Goal: Task Accomplishment & Management: Manage account settings

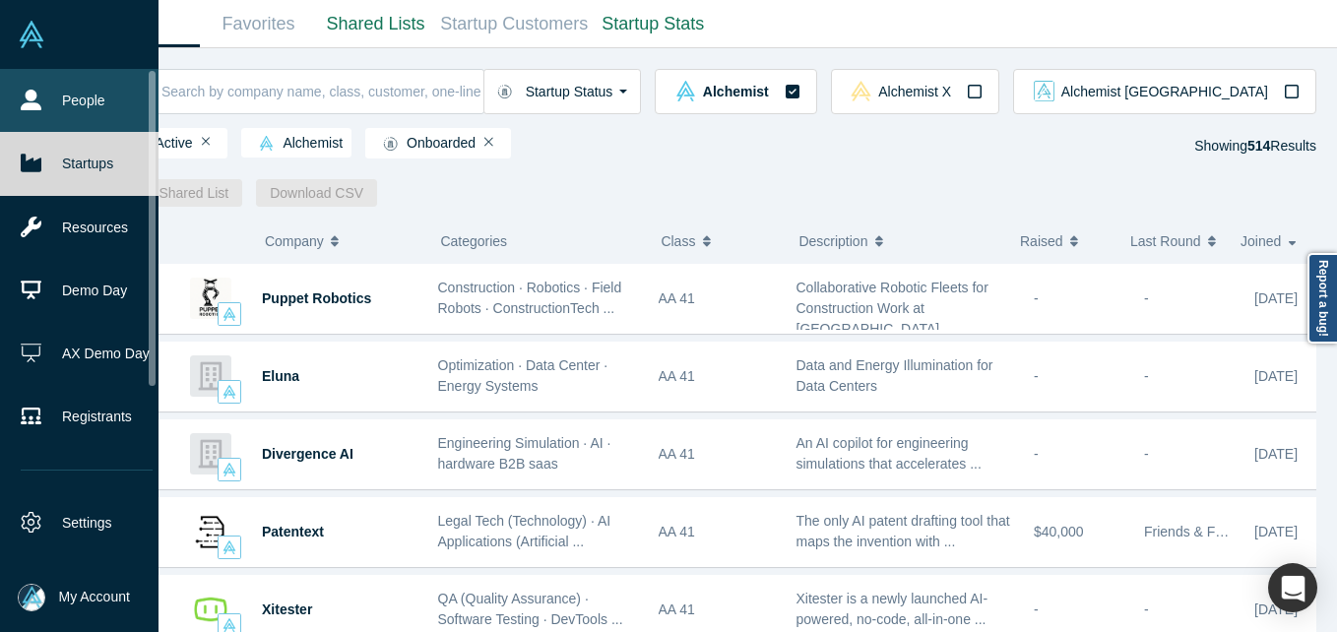
click at [83, 93] on link "People" at bounding box center [86, 100] width 173 height 63
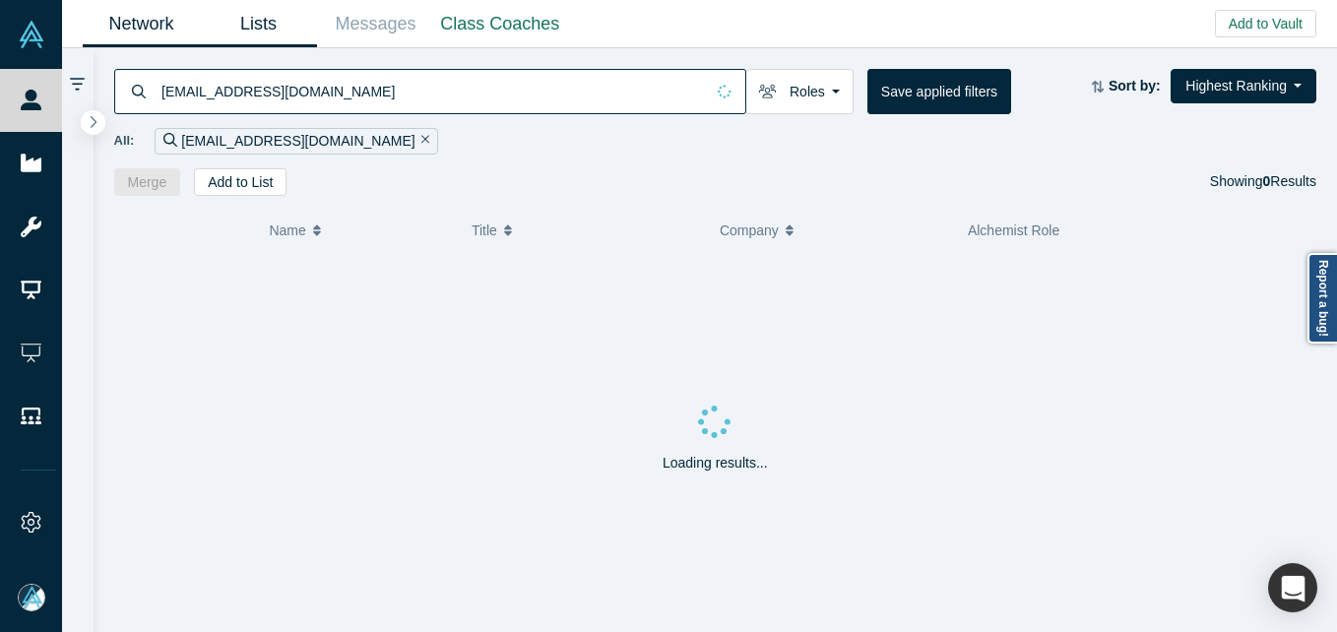
click at [257, 24] on link "Lists" at bounding box center [258, 24] width 117 height 46
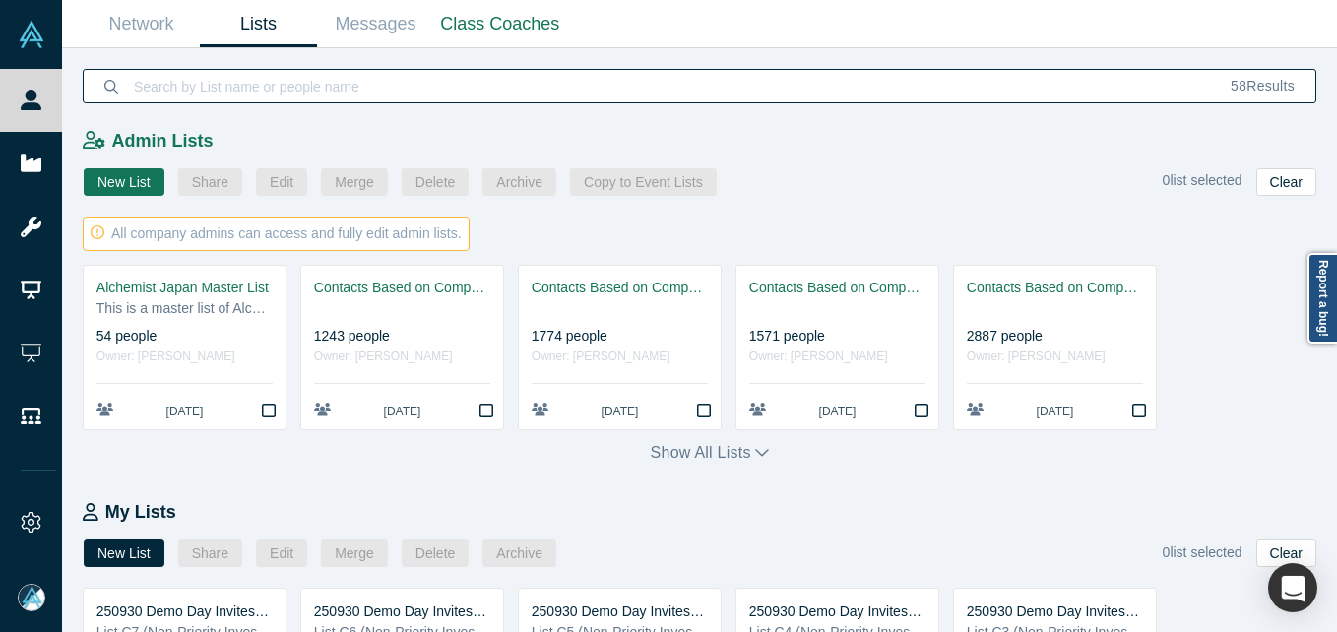
click at [401, 81] on input at bounding box center [671, 86] width 1078 height 46
type input "[PERSON_NAME]"
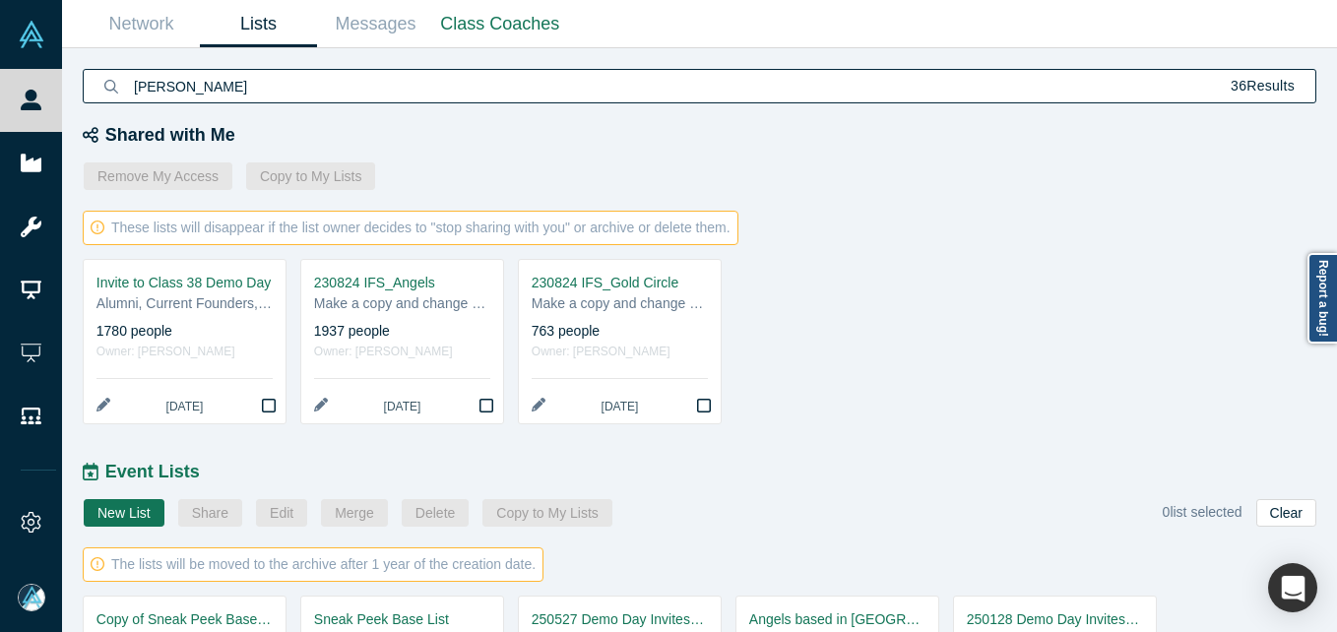
scroll to position [877, 0]
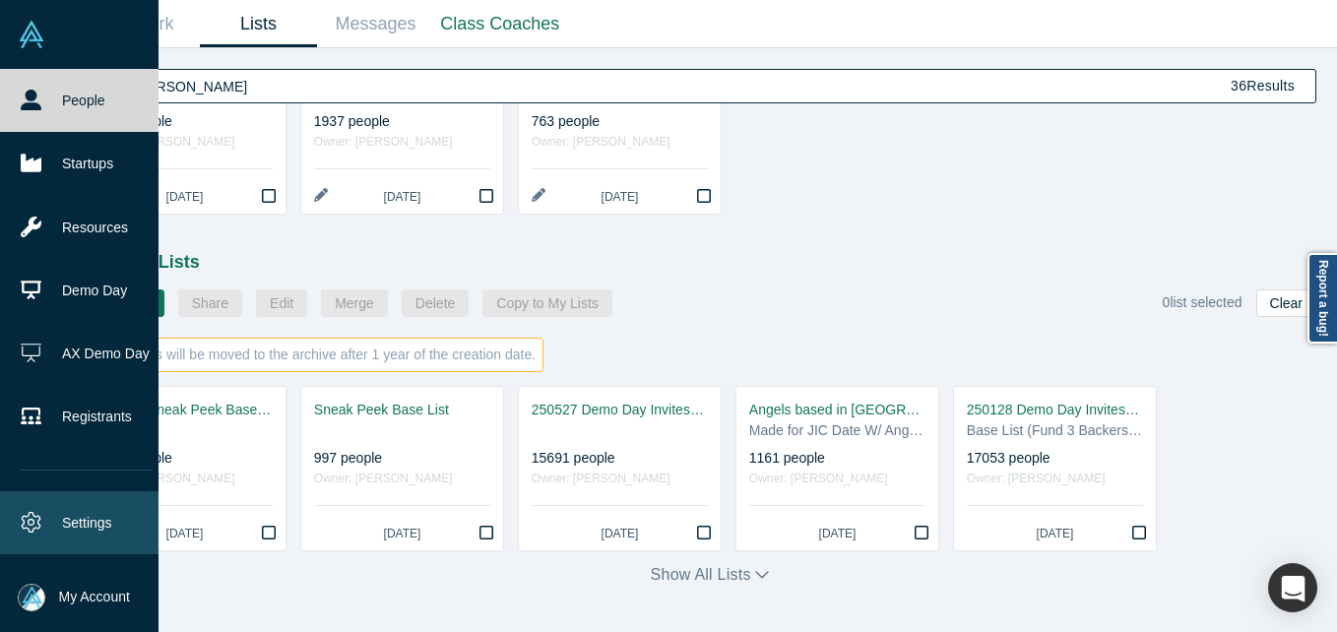
click at [103, 520] on link "Settings" at bounding box center [86, 522] width 173 height 63
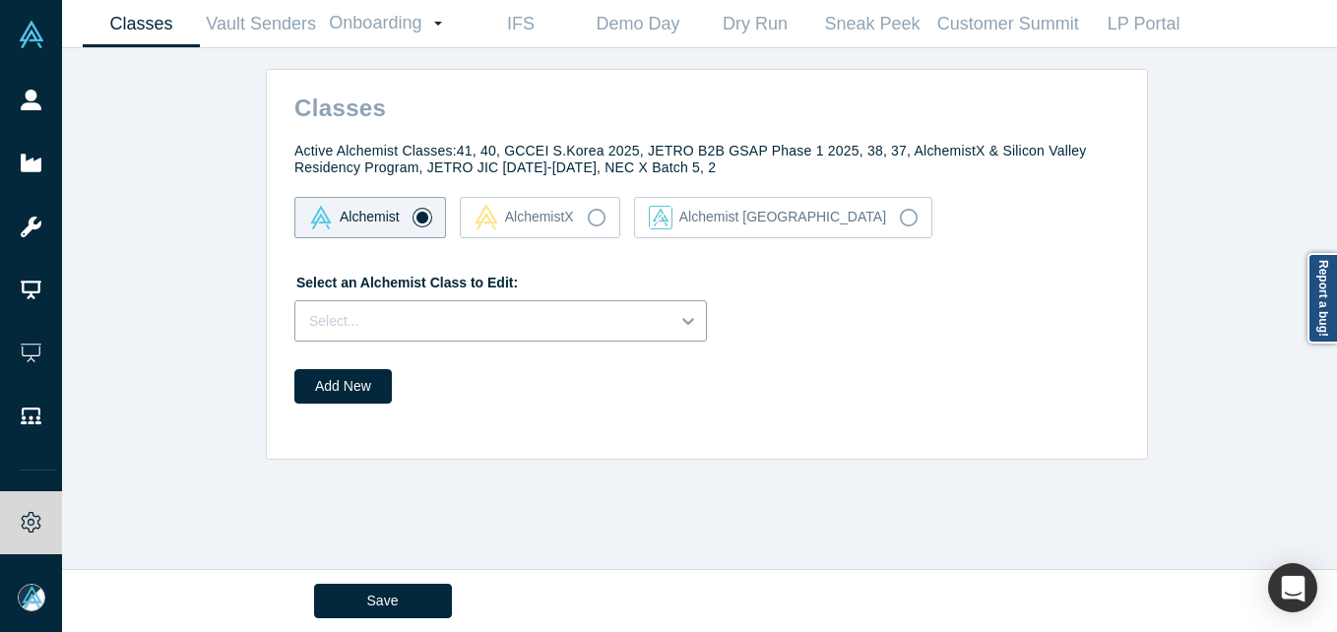
click at [493, 319] on div at bounding box center [482, 321] width 347 height 25
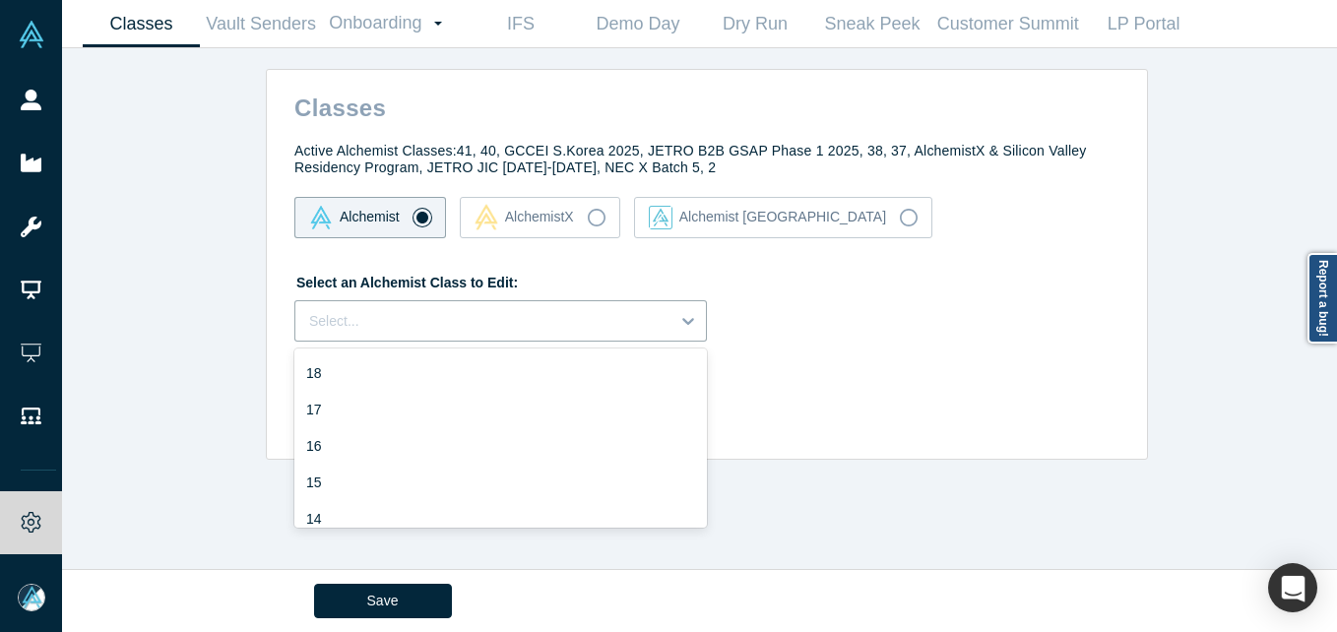
scroll to position [886, 0]
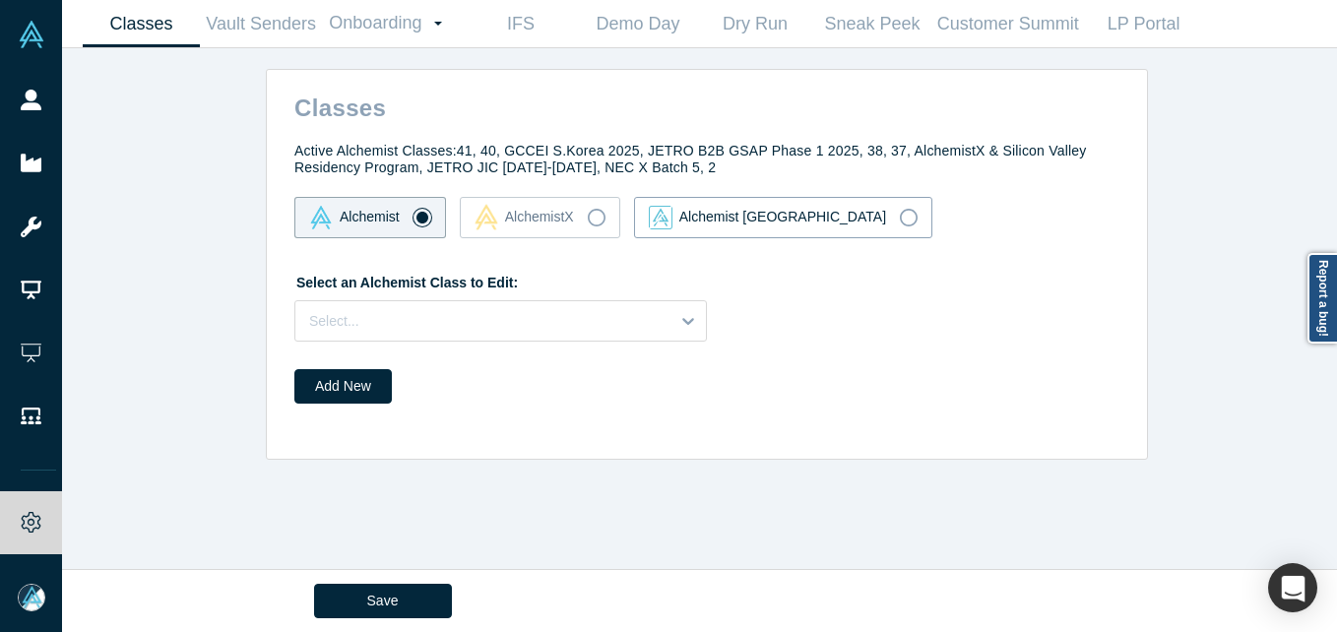
click at [900, 219] on icon at bounding box center [909, 218] width 18 height 18
click at [0, 0] on input "Alchemist [GEOGRAPHIC_DATA]" at bounding box center [0, 0] width 0 height 0
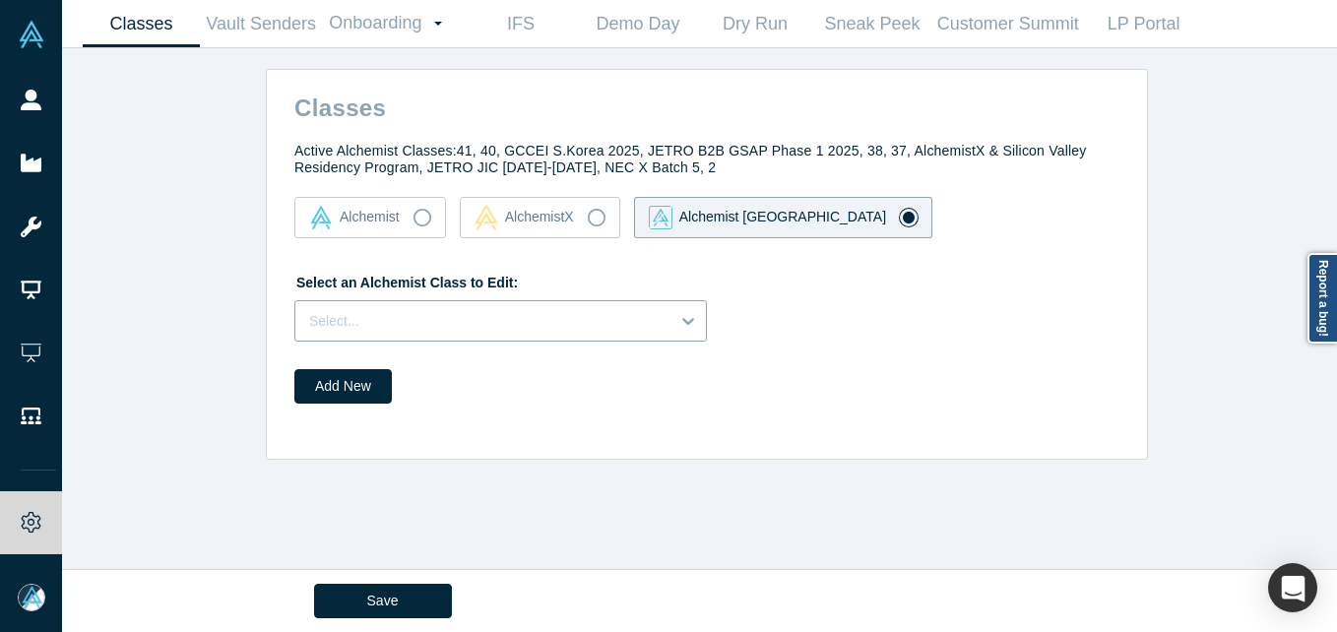
click at [565, 323] on div at bounding box center [482, 321] width 347 height 25
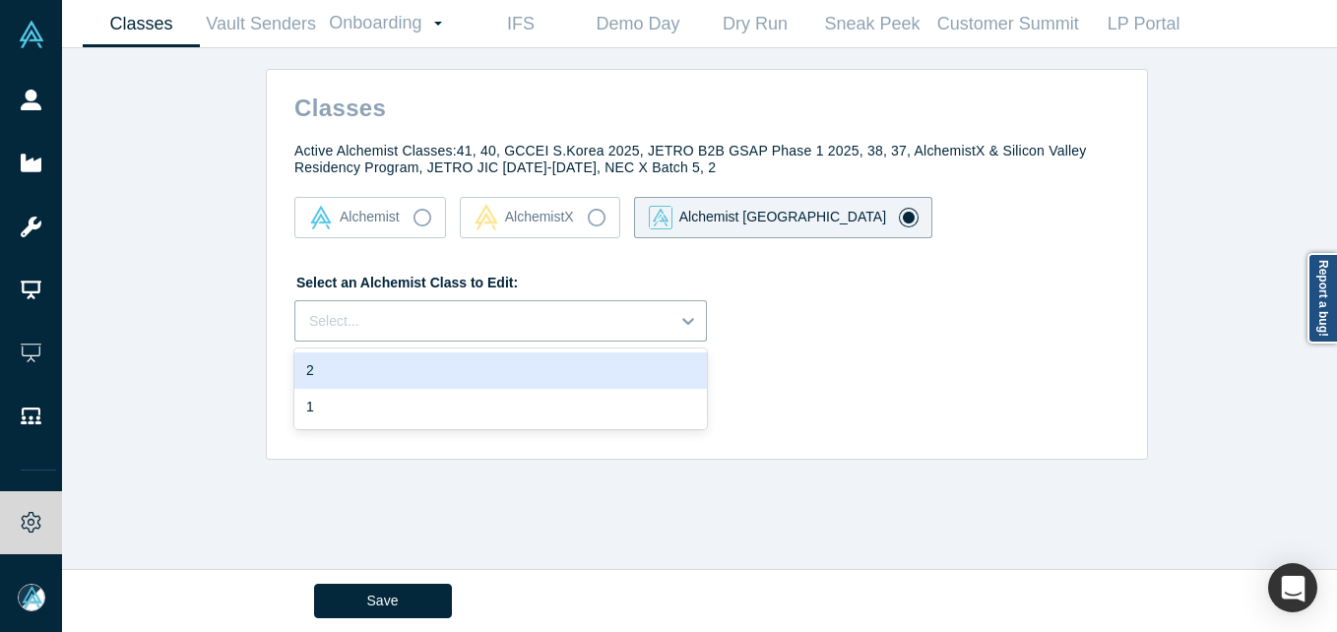
click at [503, 366] on div "2" at bounding box center [500, 370] width 412 height 36
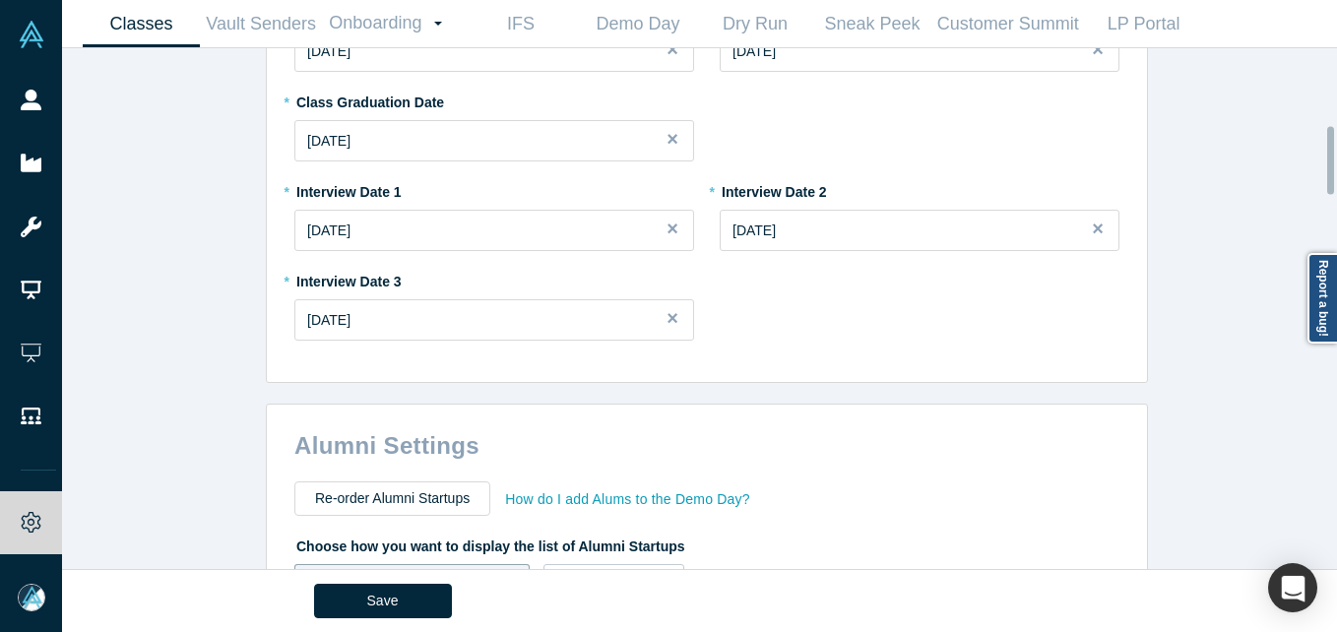
scroll to position [591, 0]
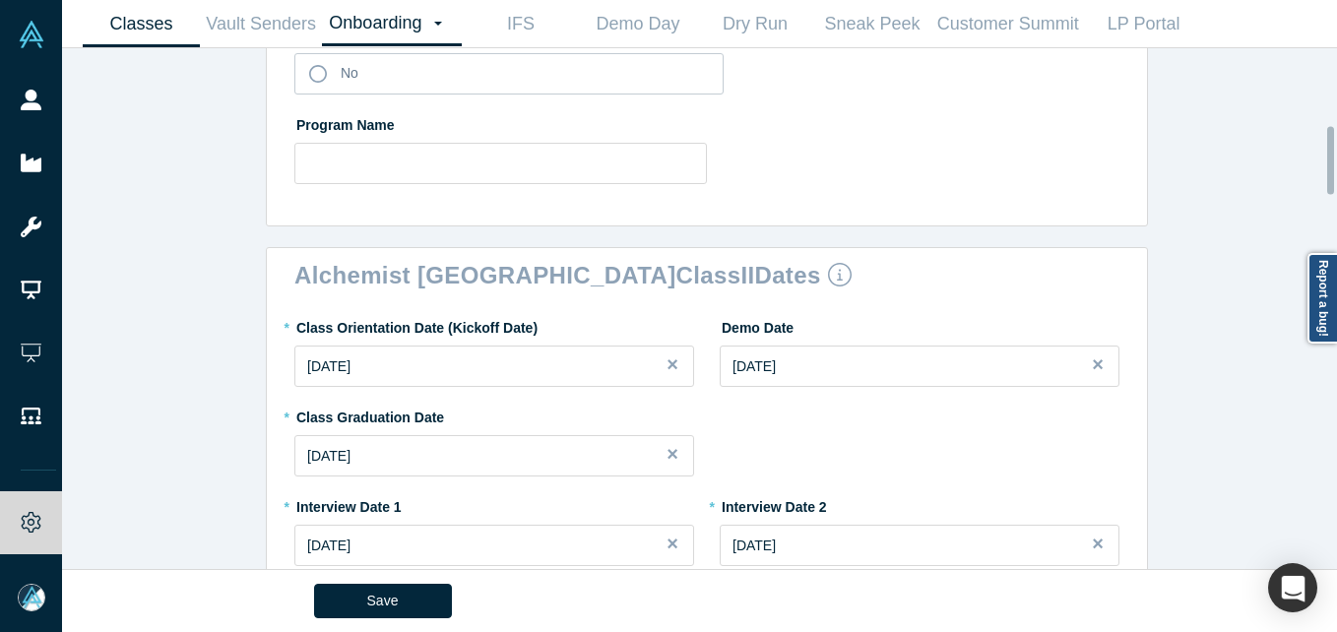
click at [394, 13] on link "Onboarding Dashboard Settings" at bounding box center [392, 23] width 140 height 45
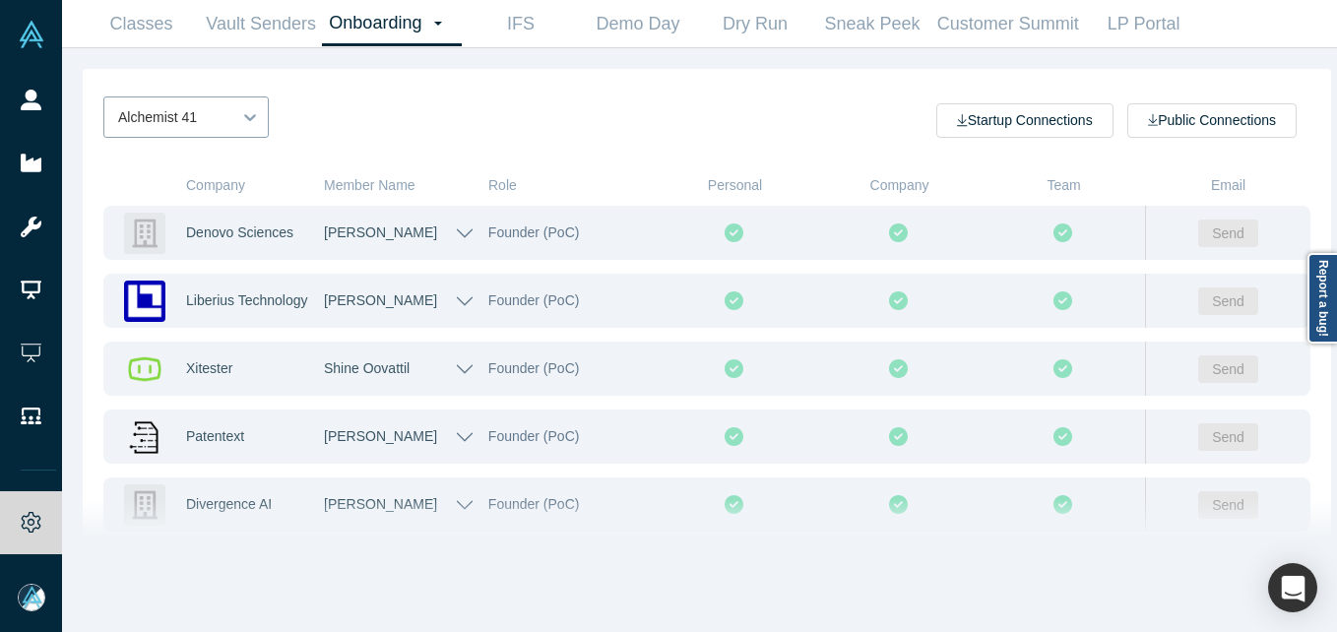
click at [256, 119] on icon at bounding box center [250, 117] width 20 height 20
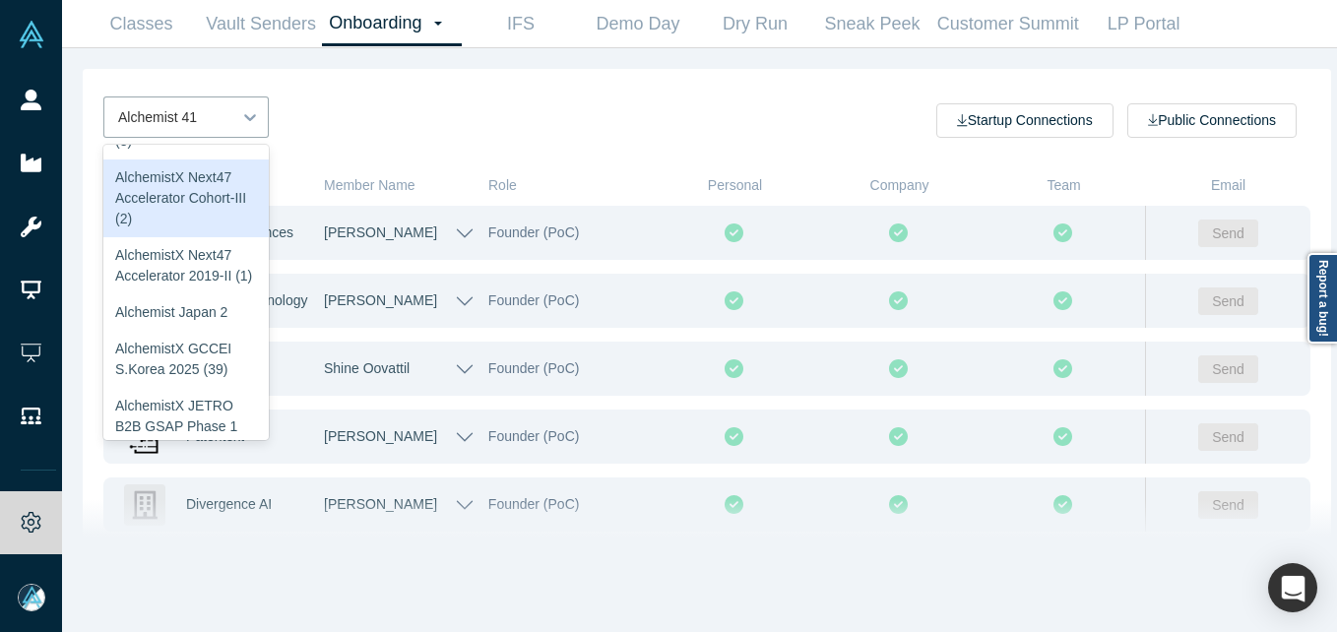
scroll to position [98, 0]
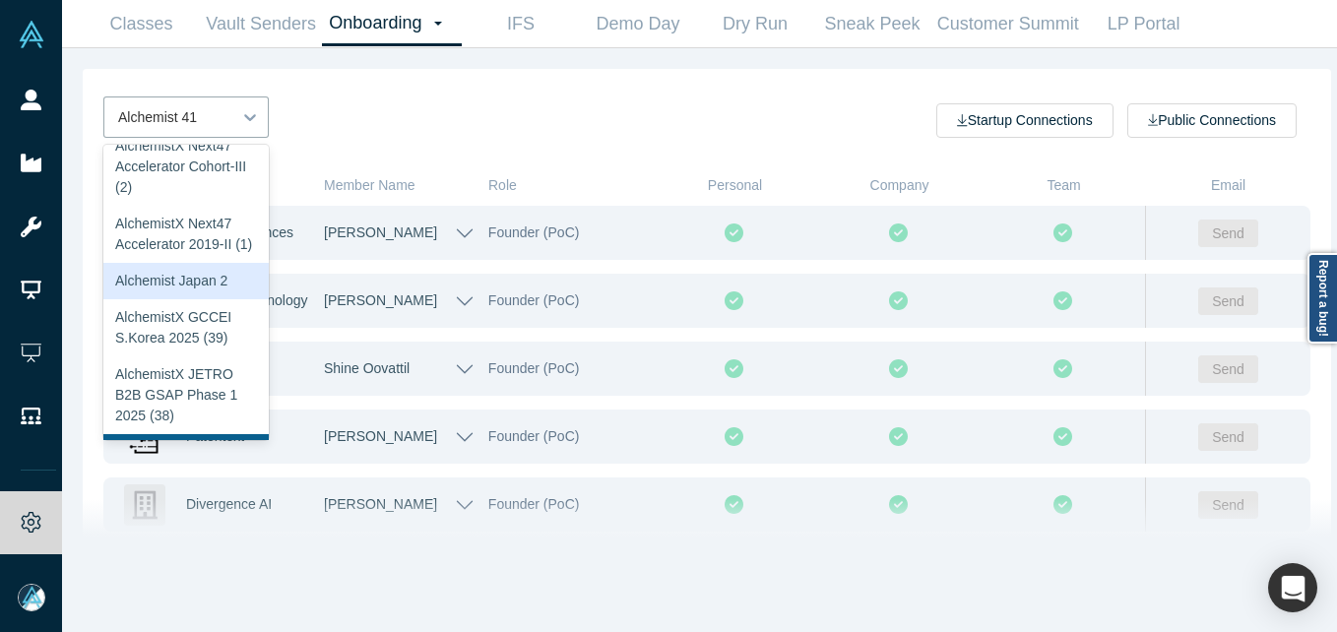
click at [179, 299] on div "Alchemist Japan 2" at bounding box center [185, 281] width 165 height 36
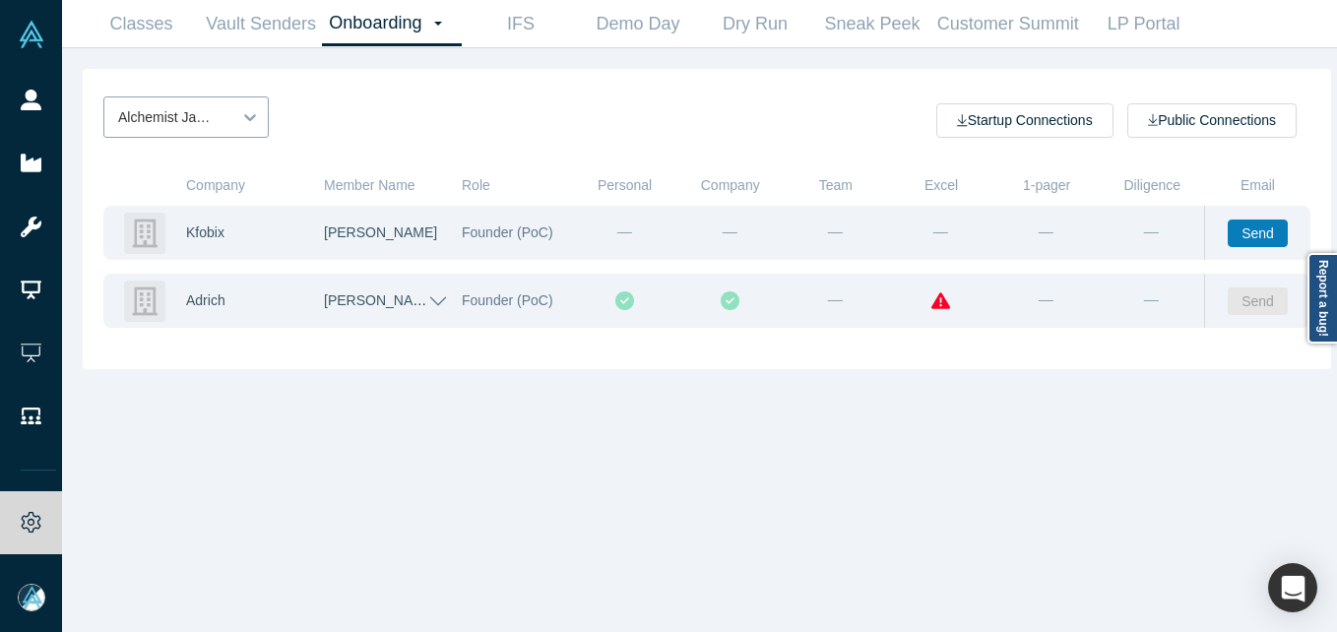
click at [252, 109] on icon at bounding box center [250, 117] width 20 height 20
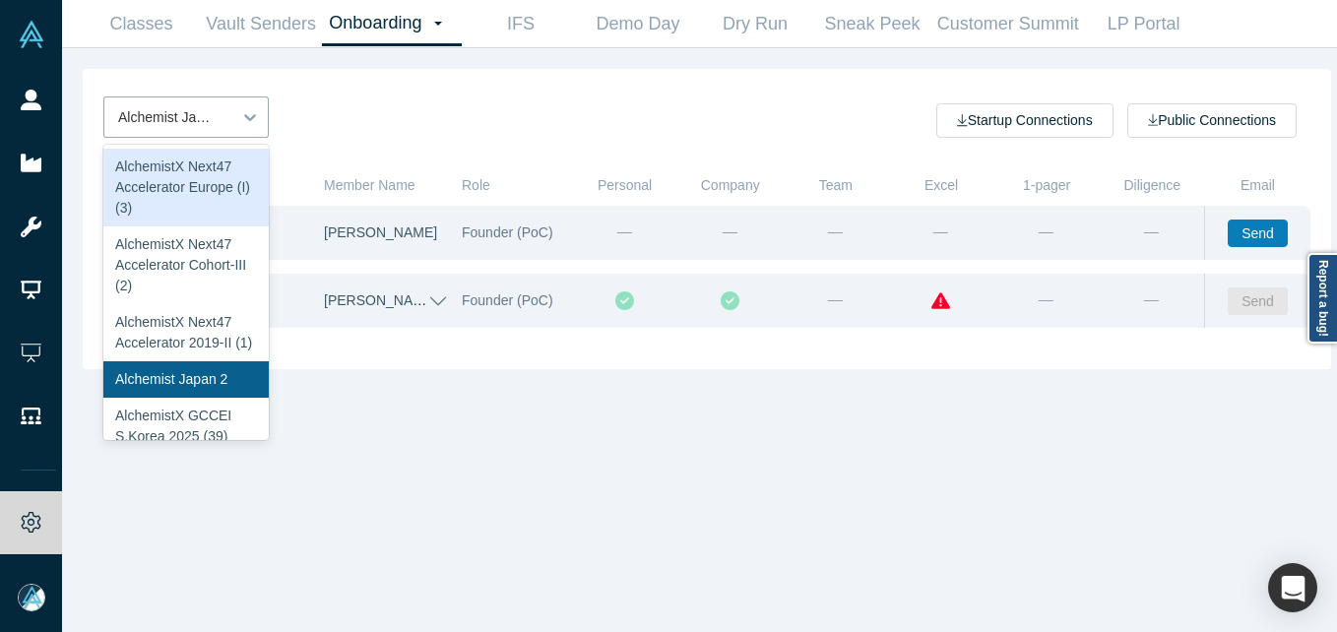
click at [578, 495] on div "76 results available. Use Up and Down to choose options, press Enter to select …" at bounding box center [707, 319] width 1248 height 501
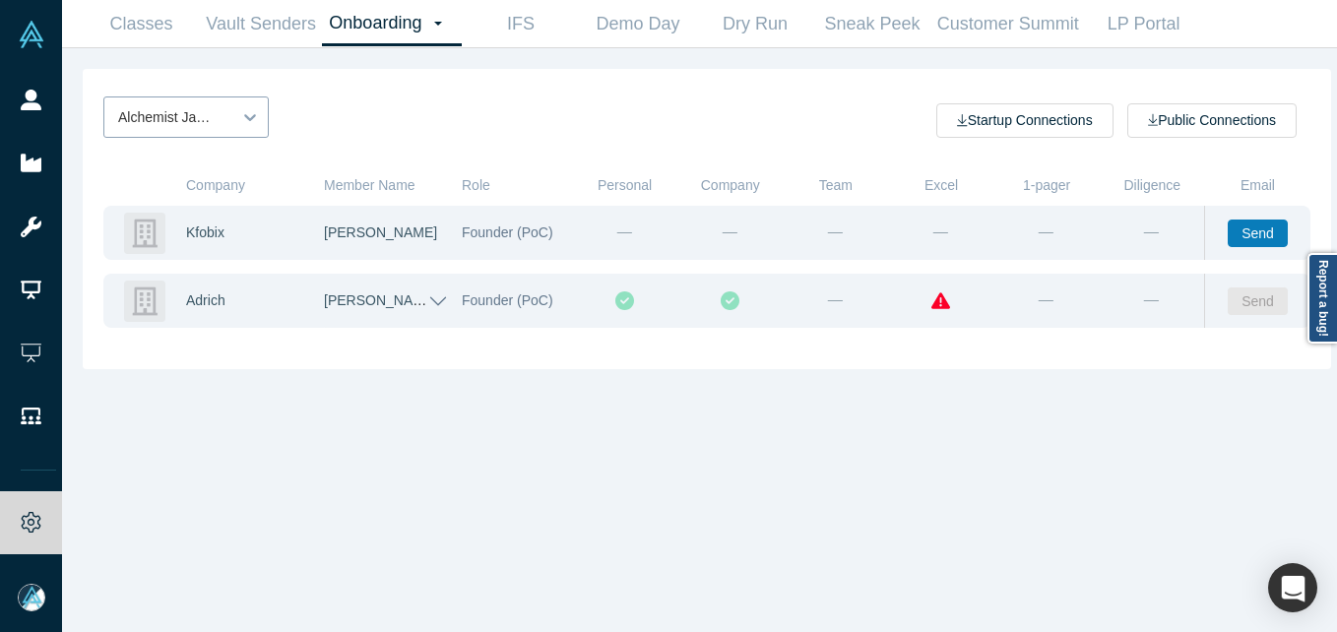
click at [241, 118] on icon at bounding box center [250, 117] width 20 height 20
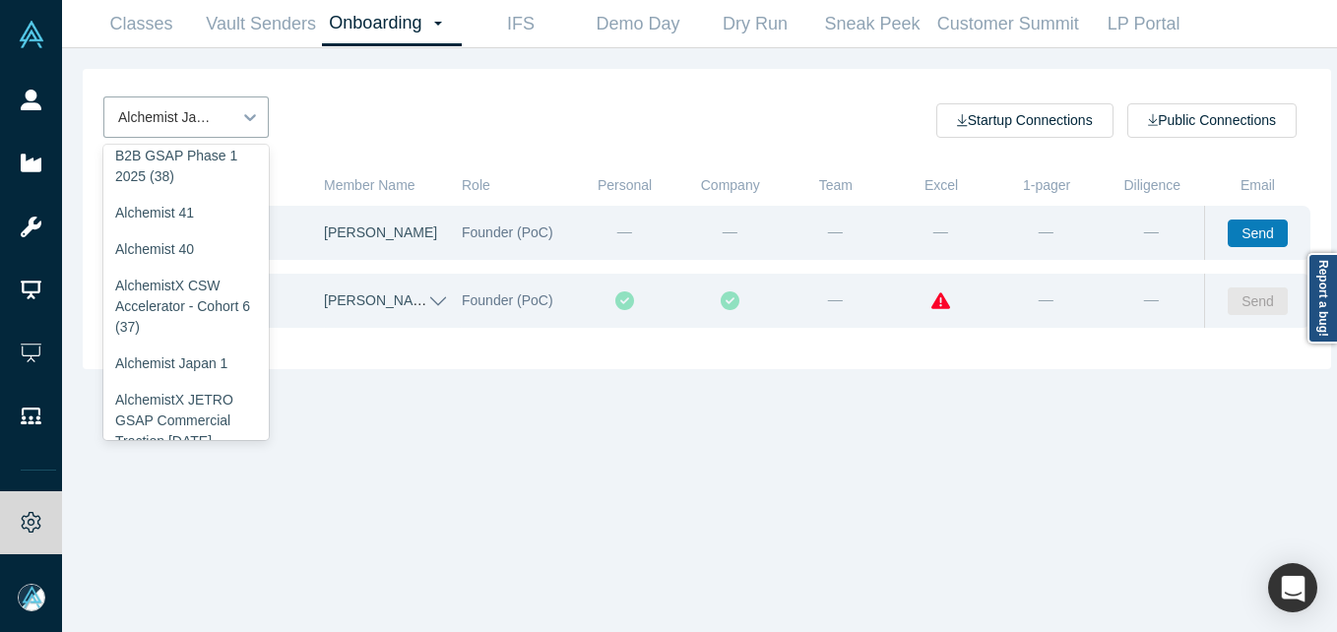
scroll to position [394, 0]
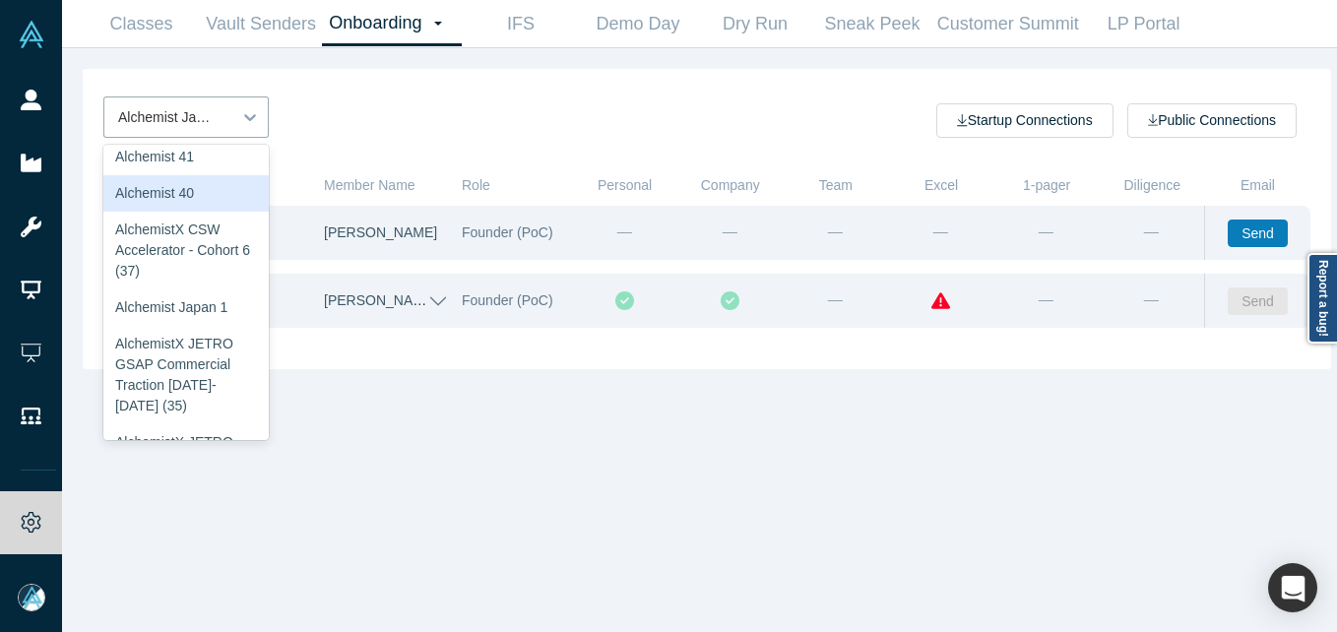
click at [172, 205] on div "Alchemist 40" at bounding box center [185, 193] width 165 height 36
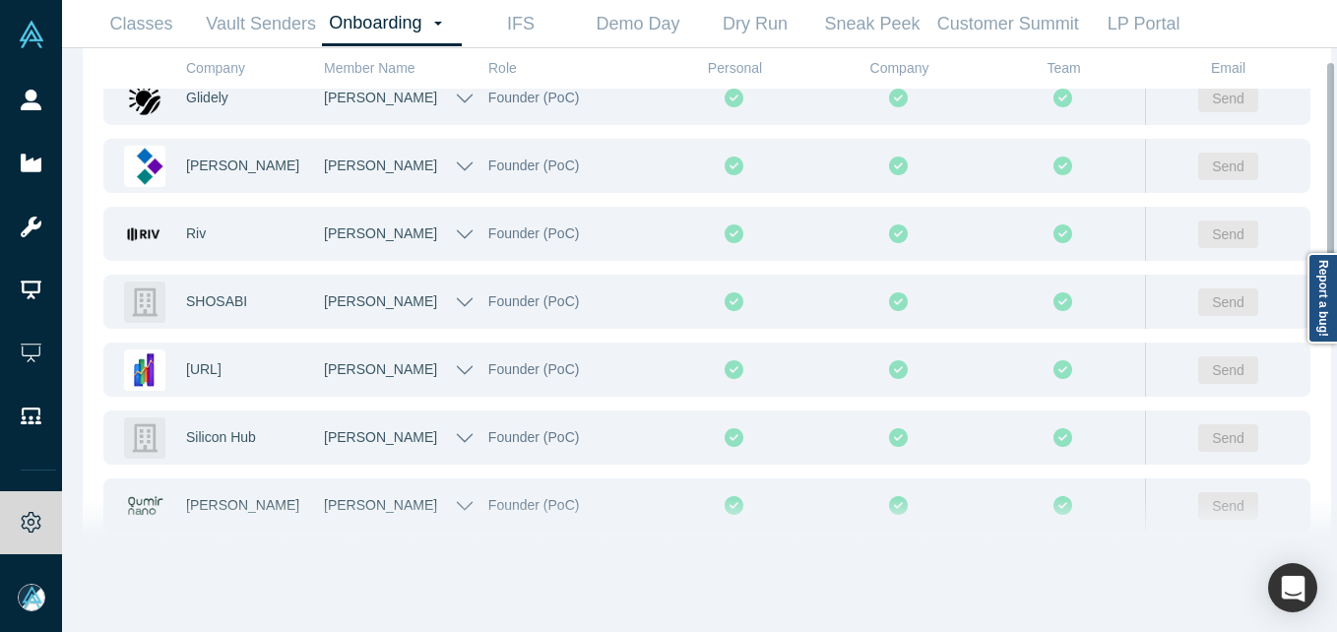
scroll to position [0, 0]
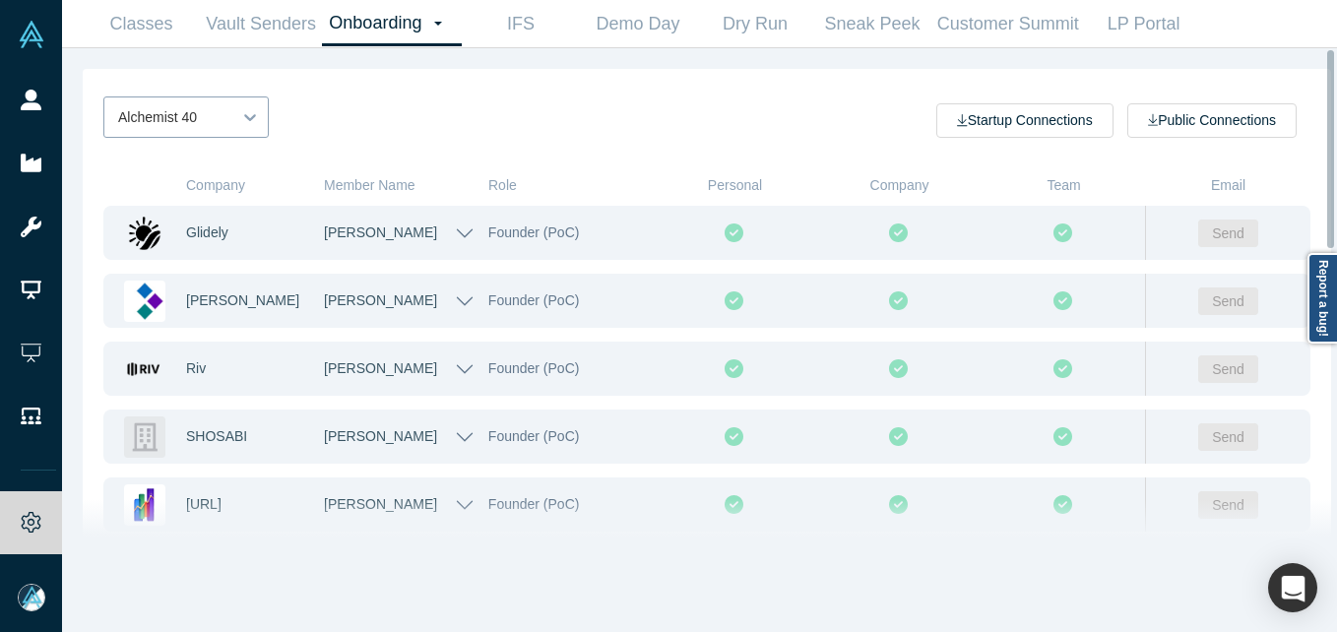
click at [258, 115] on icon at bounding box center [250, 117] width 20 height 20
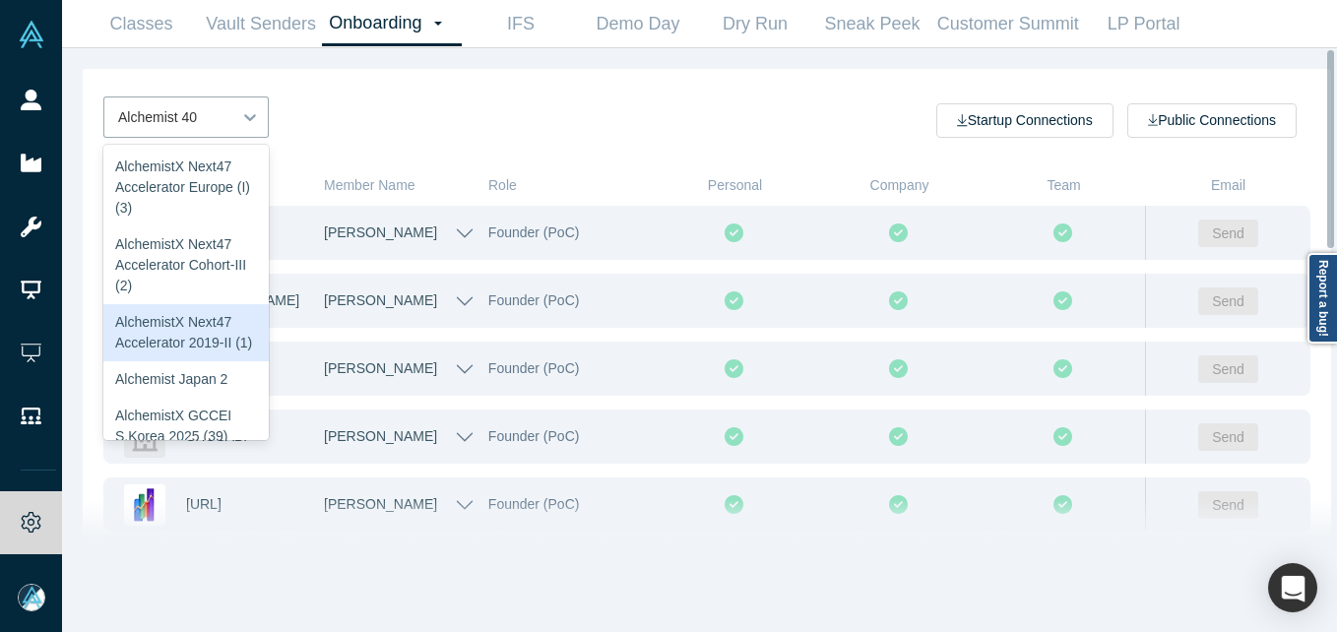
scroll to position [98, 0]
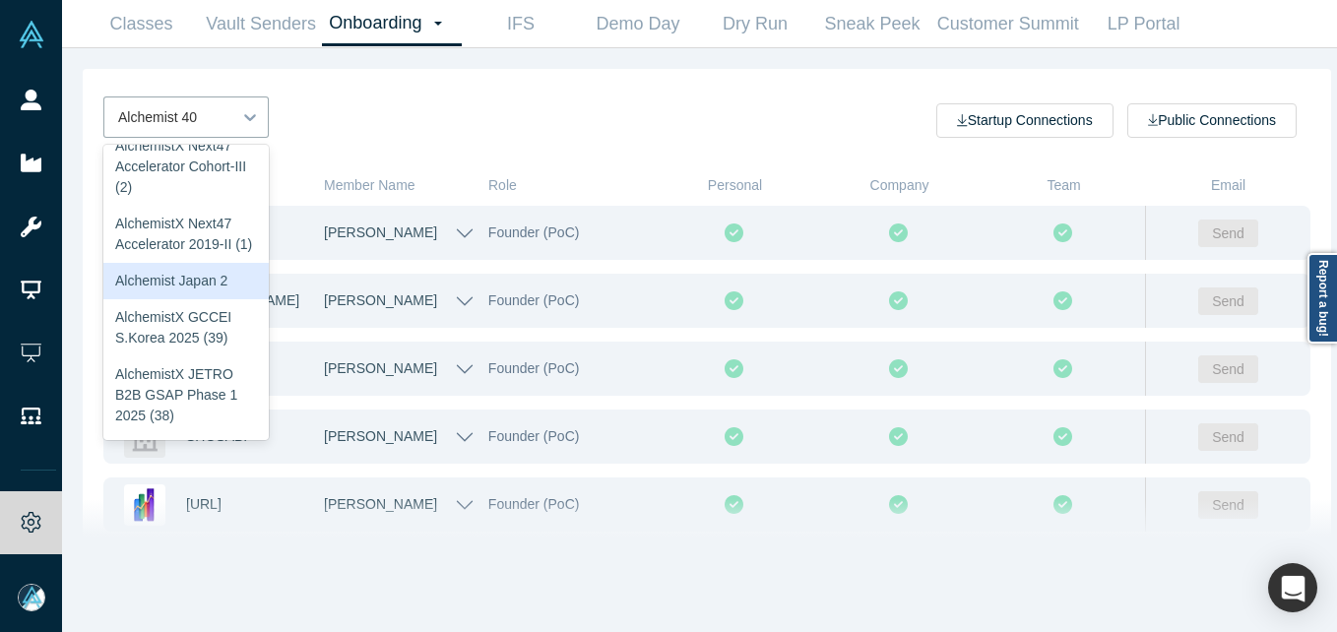
click at [159, 299] on div "Alchemist Japan 2" at bounding box center [185, 281] width 165 height 36
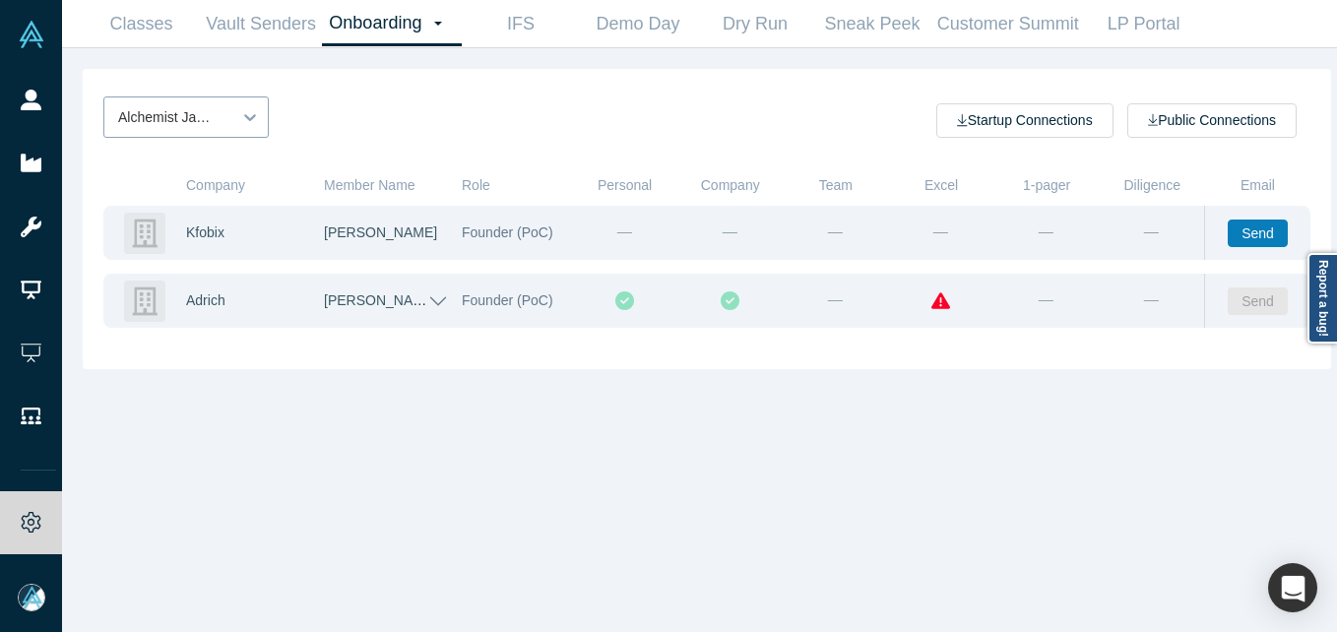
click at [207, 119] on div at bounding box center [167, 117] width 99 height 25
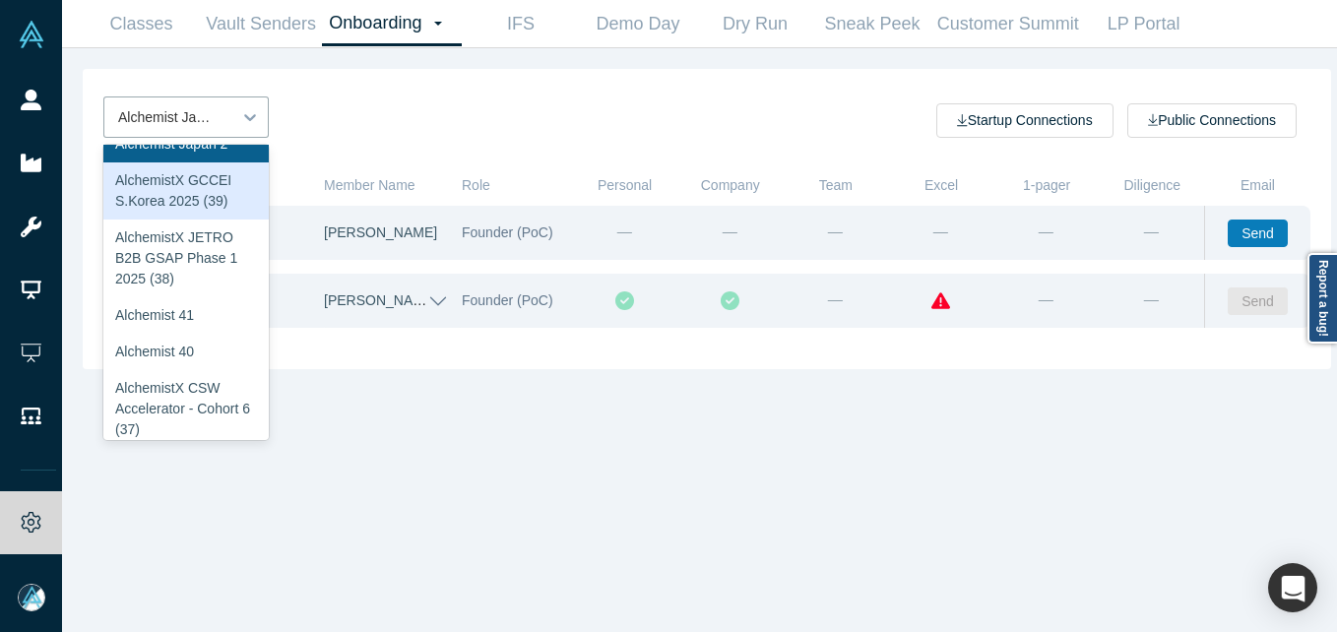
scroll to position [295, 0]
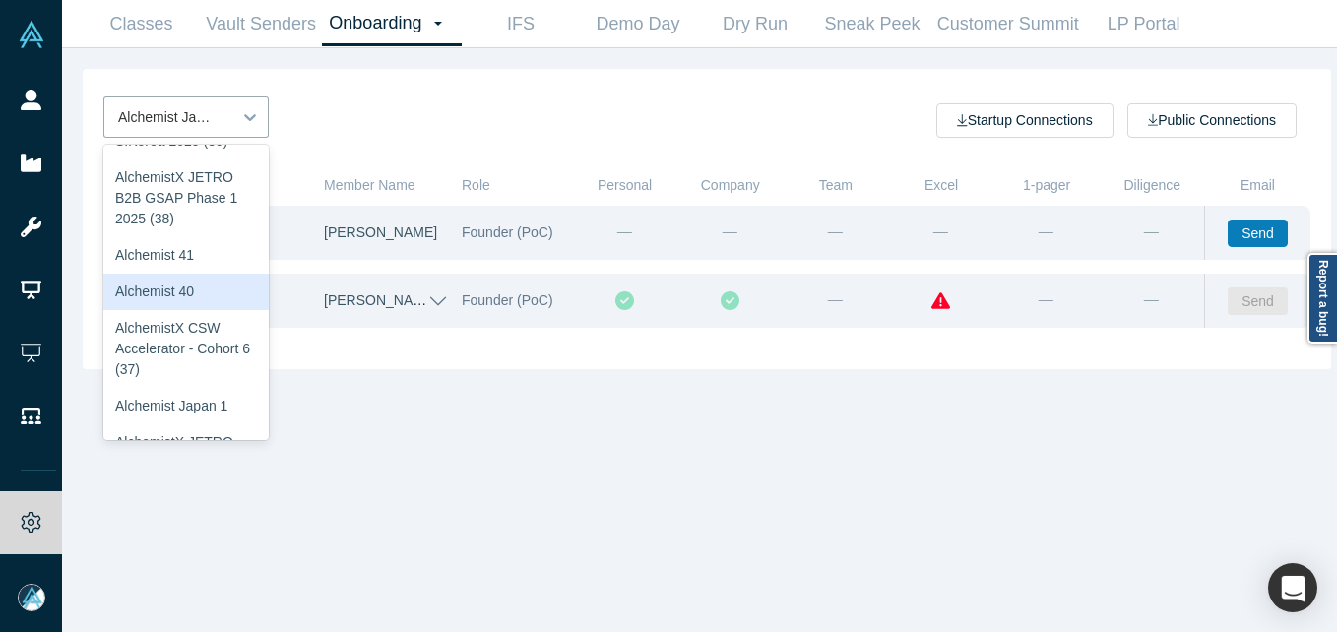
click at [173, 294] on div "Alchemist 40" at bounding box center [185, 292] width 165 height 36
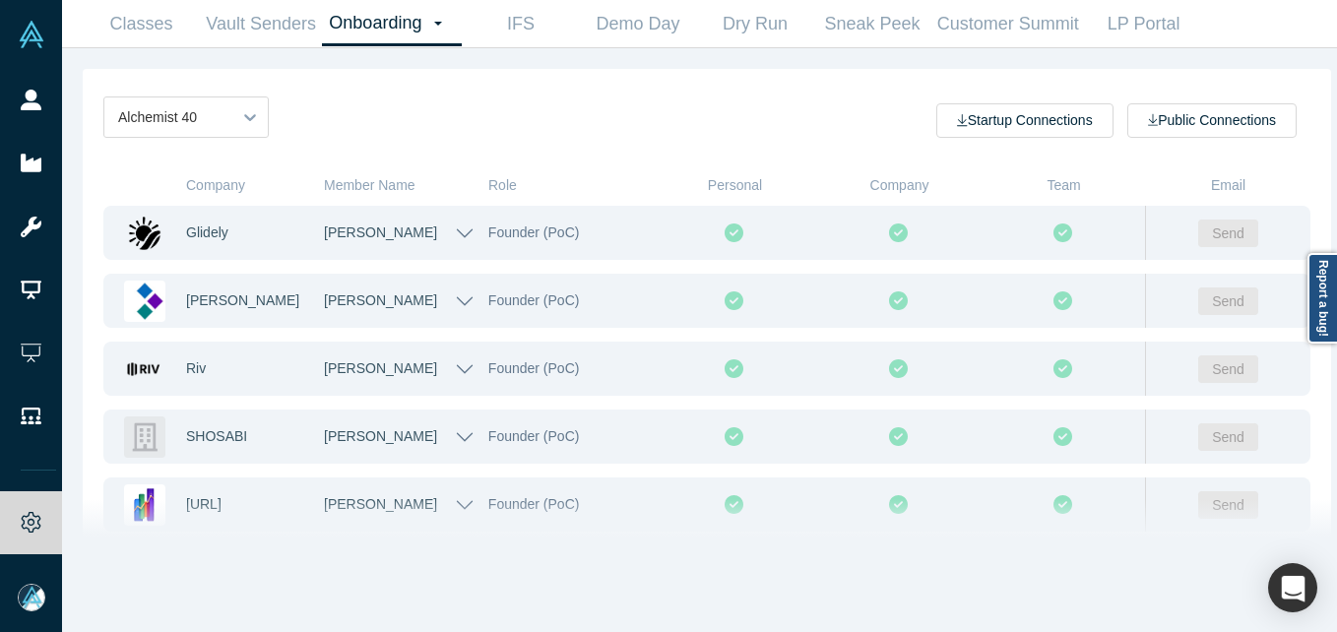
click at [582, 89] on div "Alchemist 40 Startup Connections Public Connections" at bounding box center [707, 117] width 1248 height 96
